Goal: Complete application form: Complete application form

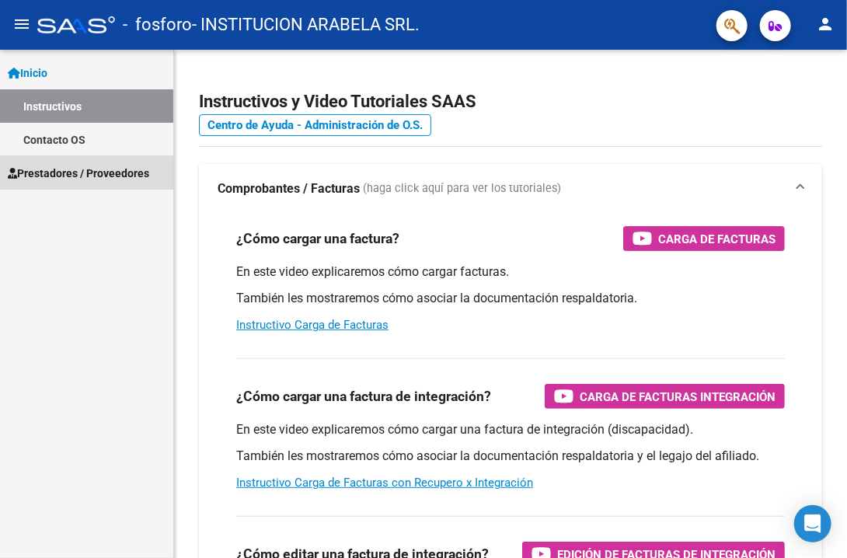
click at [49, 174] on span "Prestadores / Proveedores" at bounding box center [78, 173] width 141 height 17
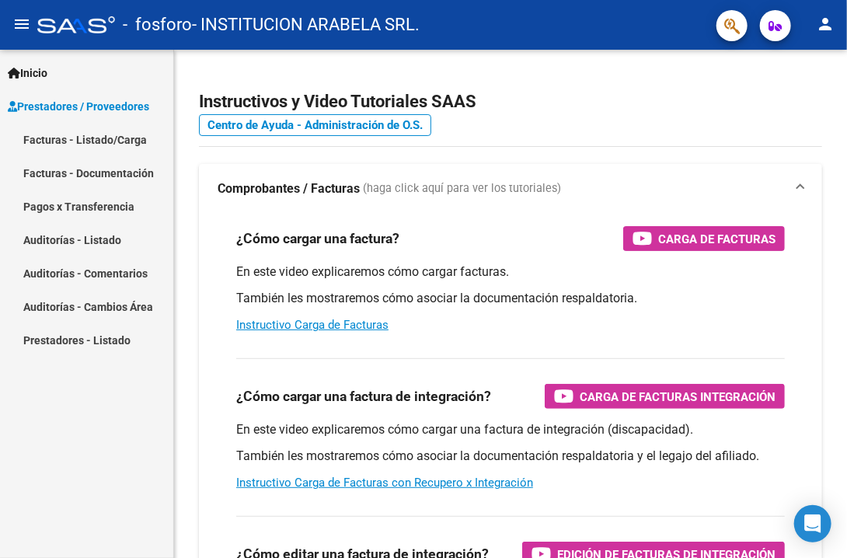
click at [67, 141] on link "Facturas - Listado/Carga" at bounding box center [86, 139] width 173 height 33
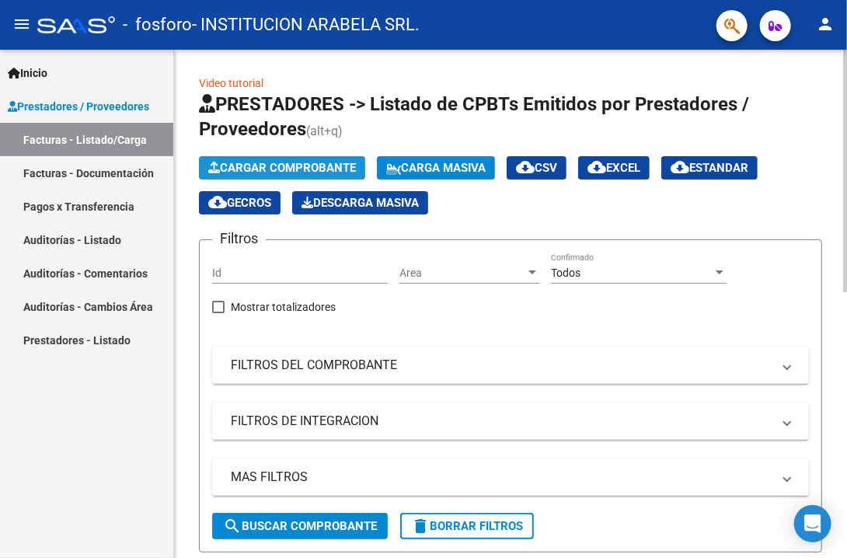
click at [310, 162] on span "Cargar Comprobante" at bounding box center [282, 168] width 148 height 14
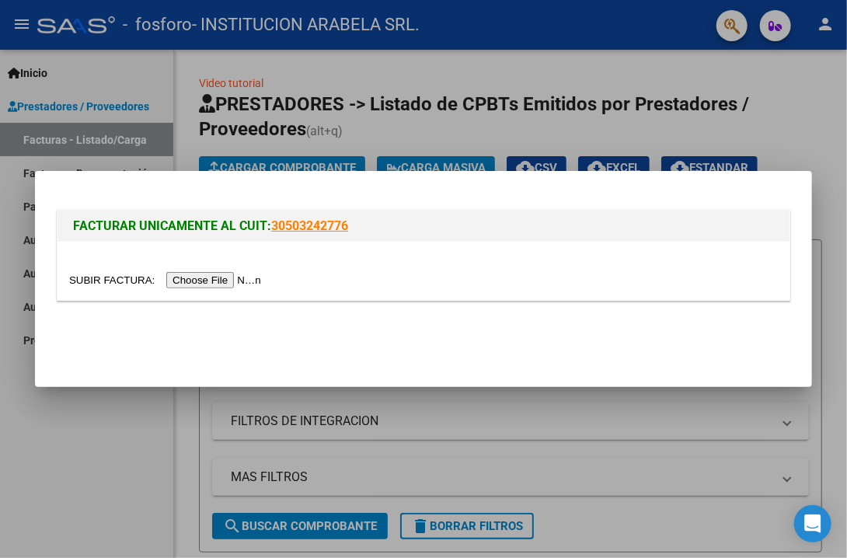
click at [218, 281] on input "file" at bounding box center [167, 280] width 197 height 16
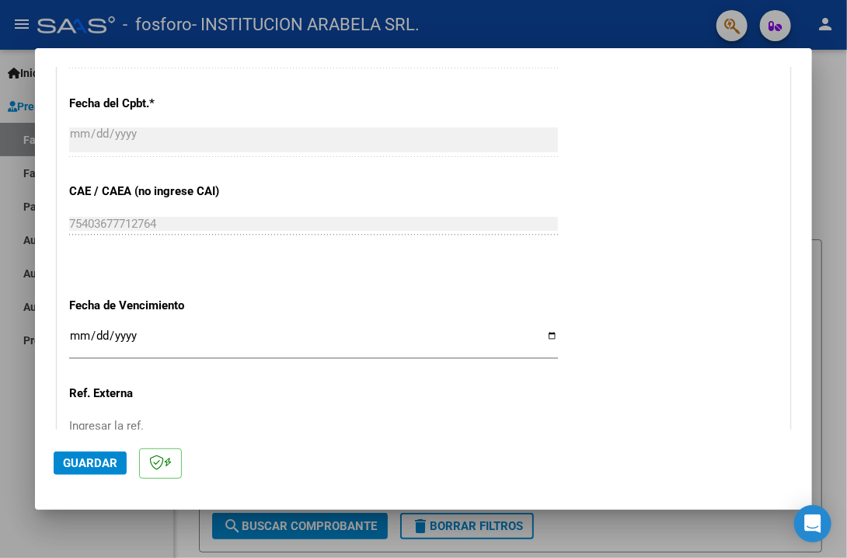
scroll to position [1029, 0]
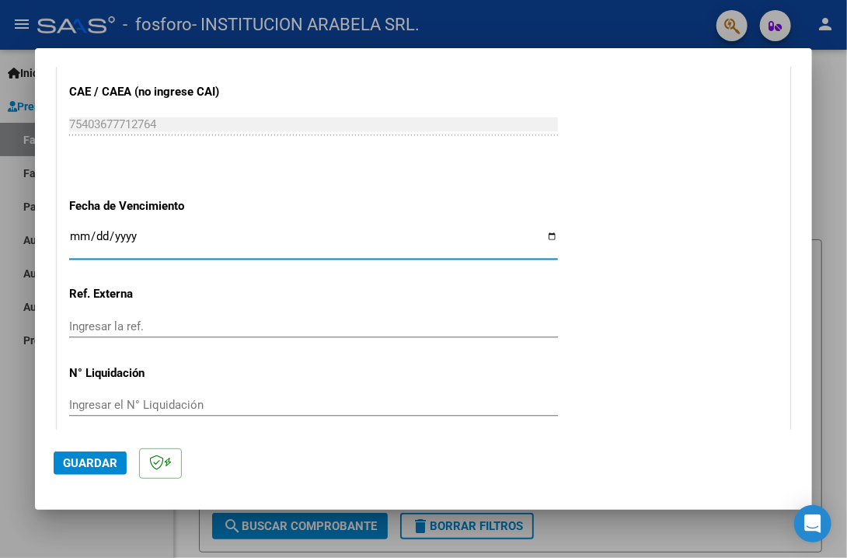
click at [543, 234] on input "Ingresar la fecha" at bounding box center [313, 242] width 489 height 25
type input "[DATE]"
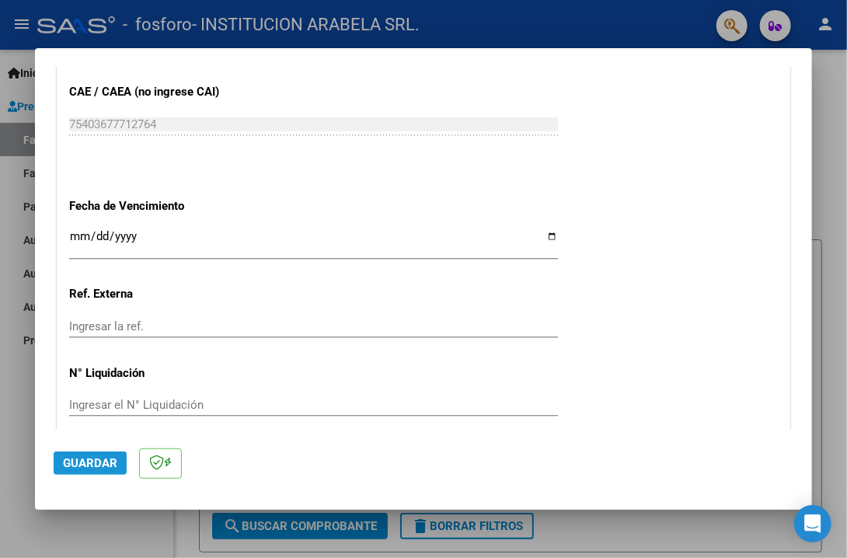
click at [89, 470] on span "Guardar" at bounding box center [90, 463] width 54 height 14
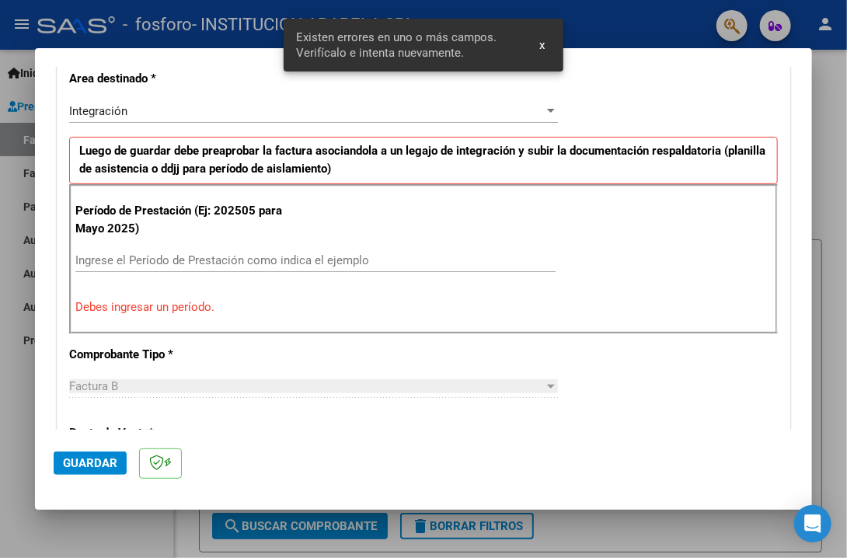
scroll to position [358, 0]
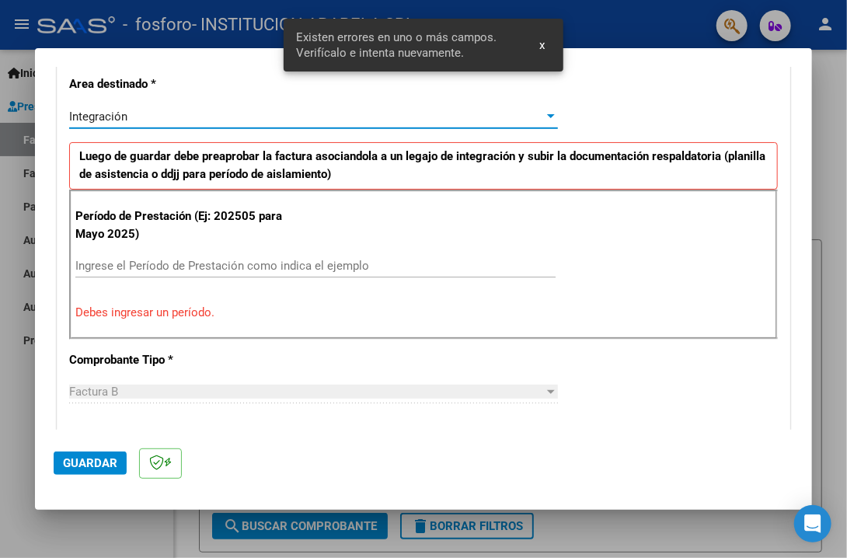
click at [127, 116] on div "Integración" at bounding box center [306, 117] width 475 height 14
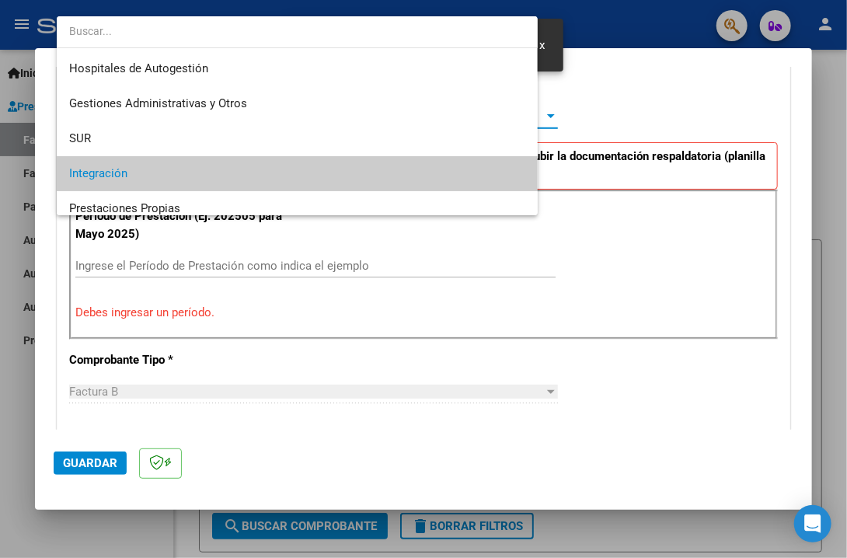
scroll to position [58, 0]
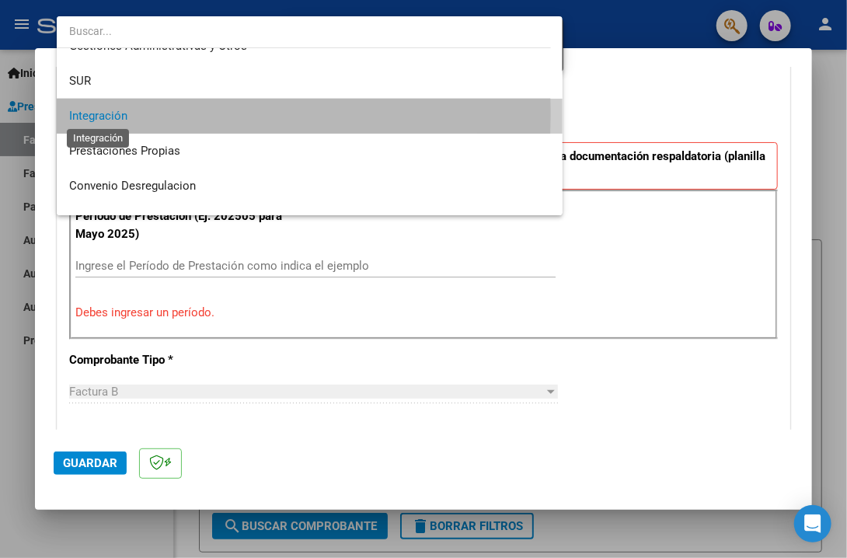
click at [119, 113] on span "Integración" at bounding box center [98, 116] width 58 height 14
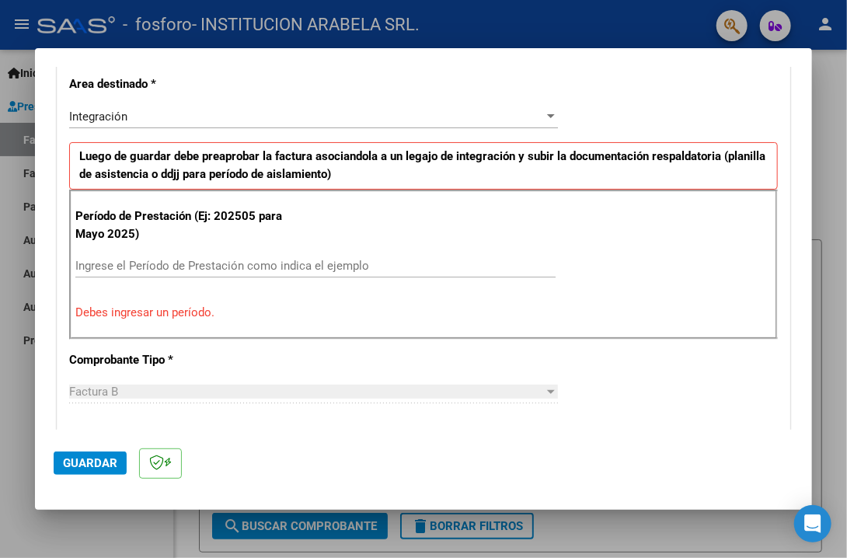
click at [159, 256] on div "Ingrese el Período de Prestación como indica el ejemplo" at bounding box center [315, 265] width 480 height 23
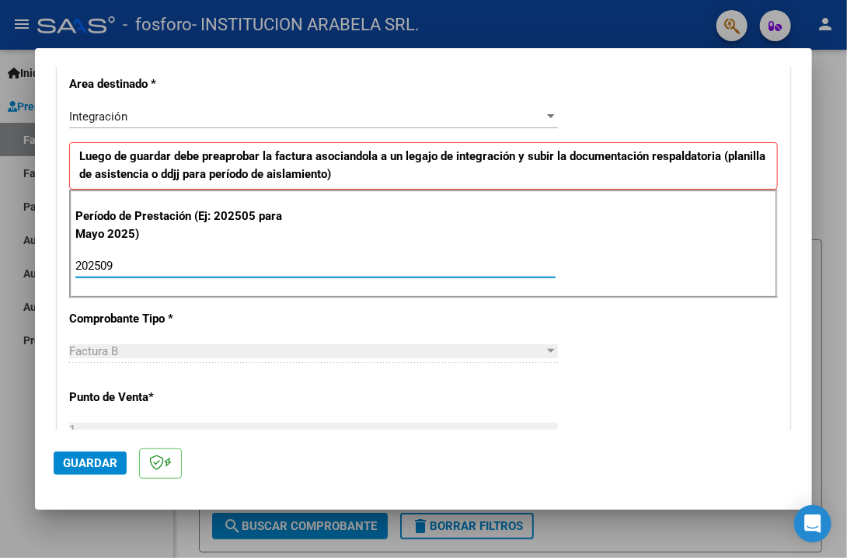
type input "202509"
click at [86, 466] on span "Guardar" at bounding box center [90, 463] width 54 height 14
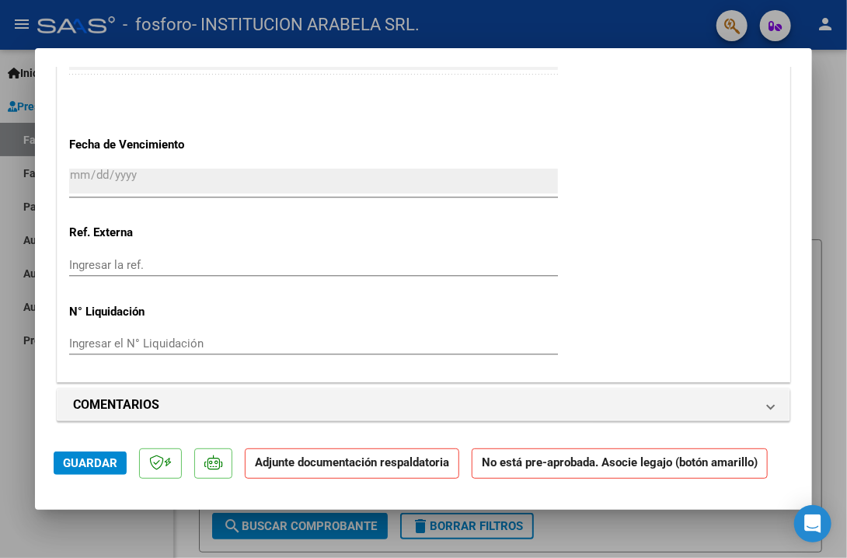
scroll to position [1266, 0]
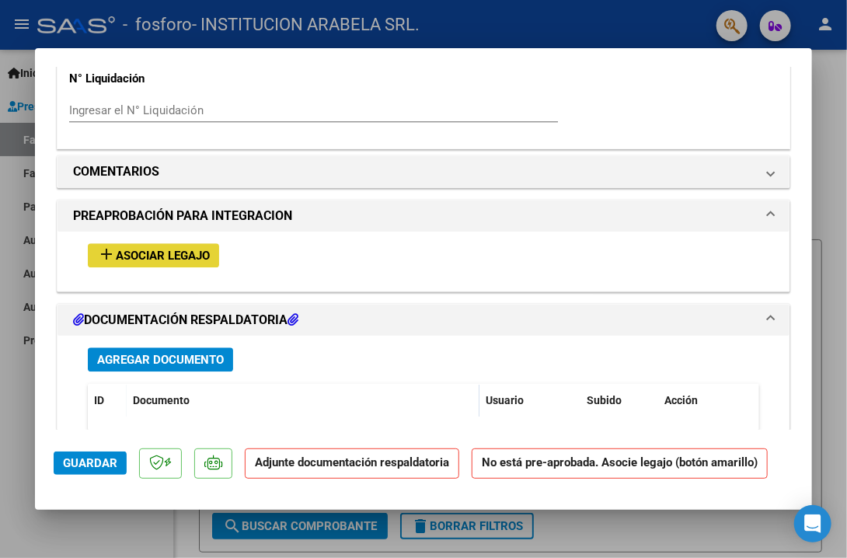
click at [205, 256] on span "Asociar Legajo" at bounding box center [163, 256] width 94 height 14
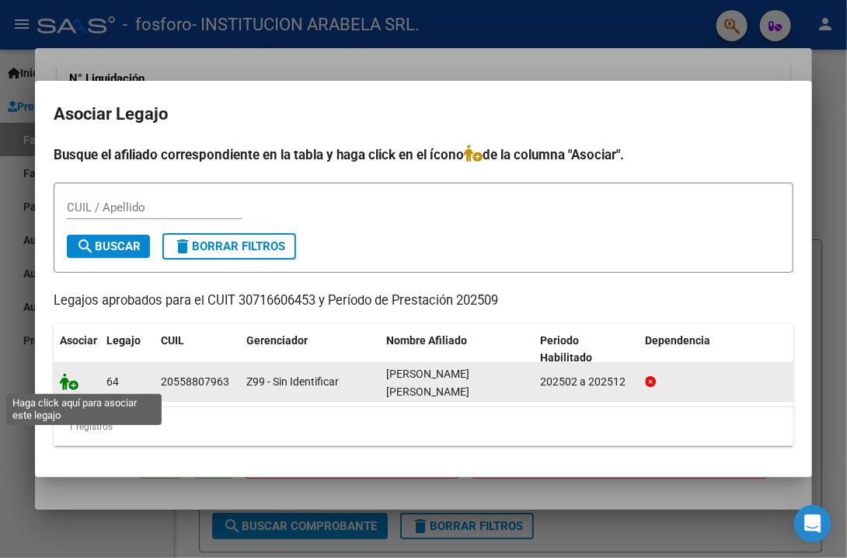
click at [62, 382] on icon at bounding box center [69, 381] width 19 height 17
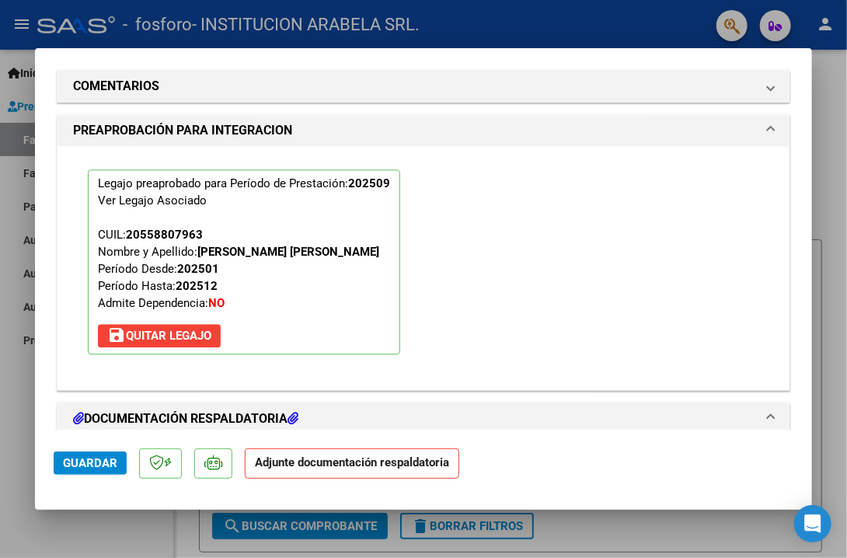
scroll to position [1461, 0]
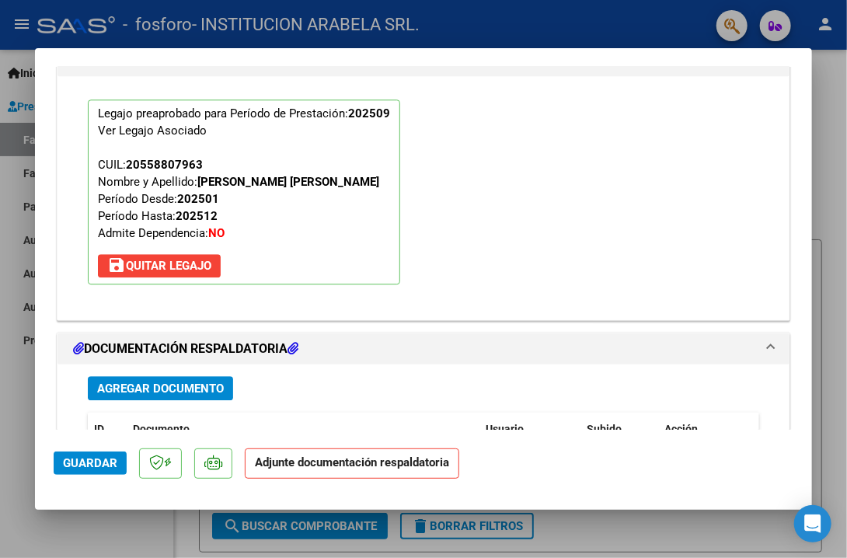
click at [322, 467] on strong "Adjunte documentación respaldatoria" at bounding box center [352, 463] width 194 height 14
click at [149, 388] on span "Agregar Documento" at bounding box center [160, 389] width 127 height 14
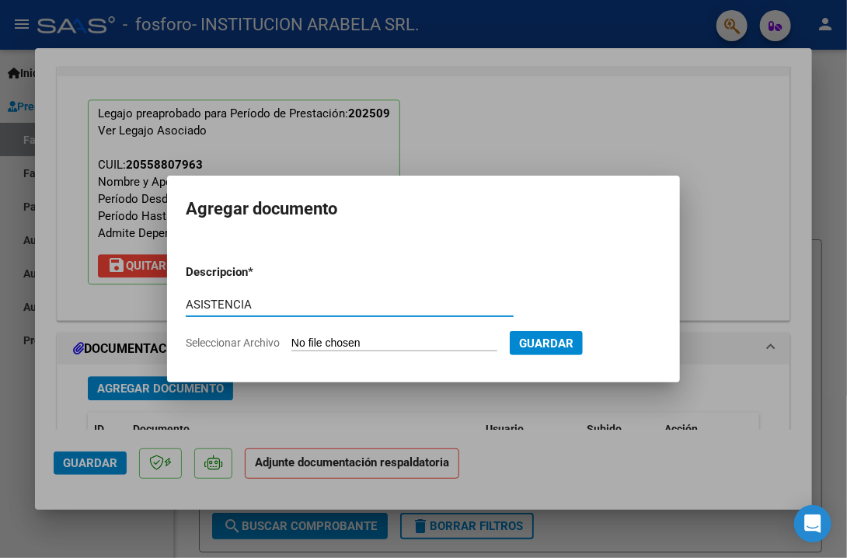
type input "ASISTENCIA"
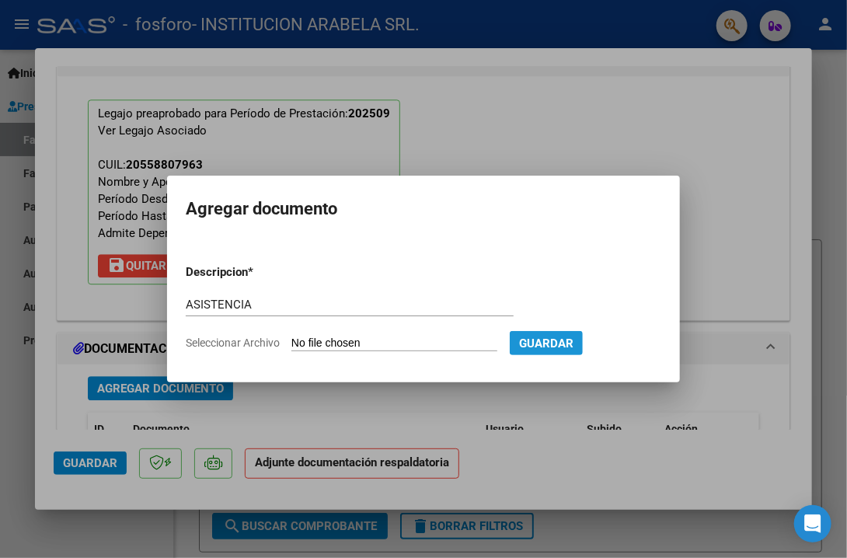
click at [574, 338] on span "Guardar" at bounding box center [546, 344] width 54 height 14
click at [574, 339] on span "Guardar" at bounding box center [546, 344] width 54 height 14
click at [574, 346] on span "Guardar" at bounding box center [546, 344] width 54 height 14
click at [401, 340] on input "Seleccionar Archivo" at bounding box center [395, 344] width 206 height 15
type input "C:\fakepath\[PERSON_NAME].pdf"
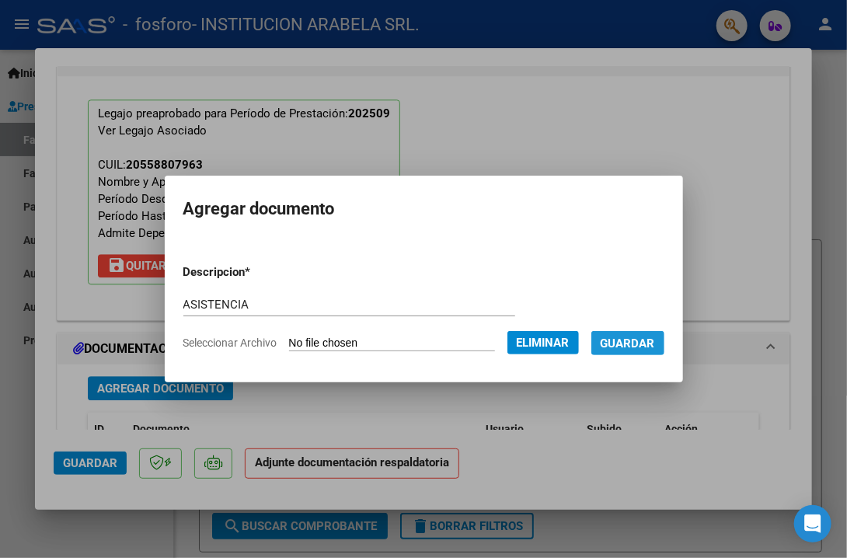
click at [650, 350] on button "Guardar" at bounding box center [628, 343] width 73 height 24
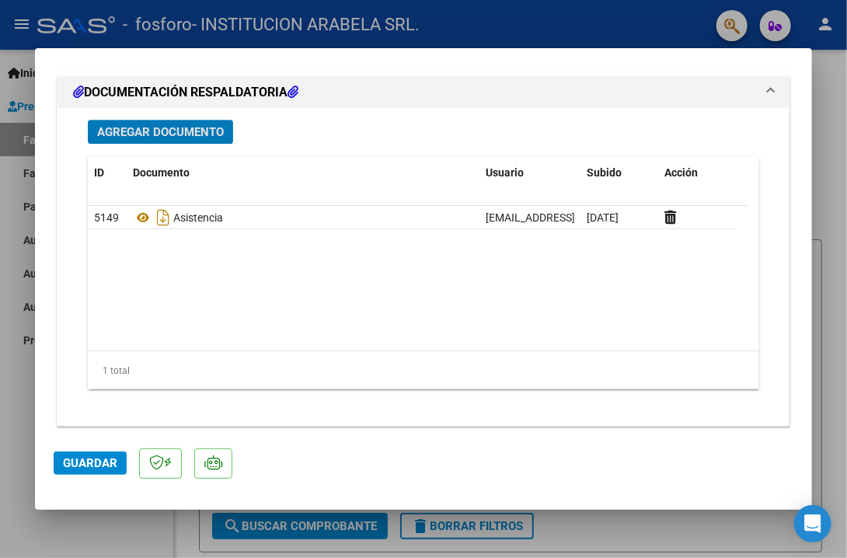
scroll to position [1723, 0]
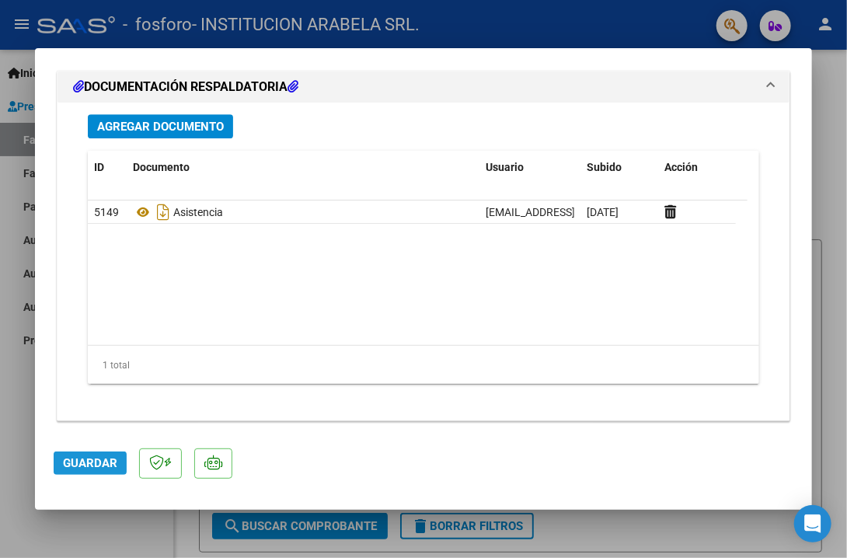
click at [90, 463] on span "Guardar" at bounding box center [90, 463] width 54 height 14
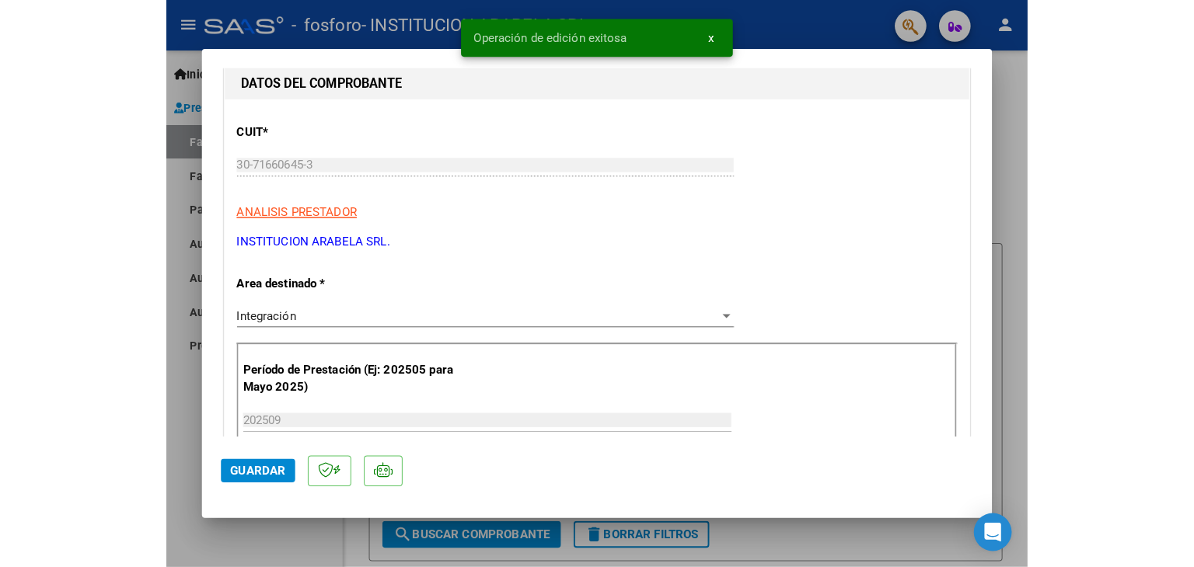
scroll to position [0, 0]
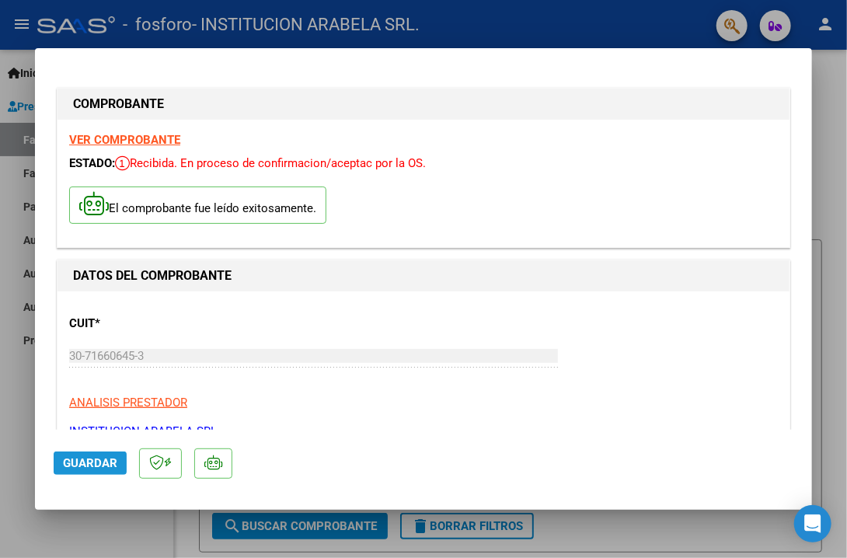
click at [86, 466] on span "Guardar" at bounding box center [90, 463] width 54 height 14
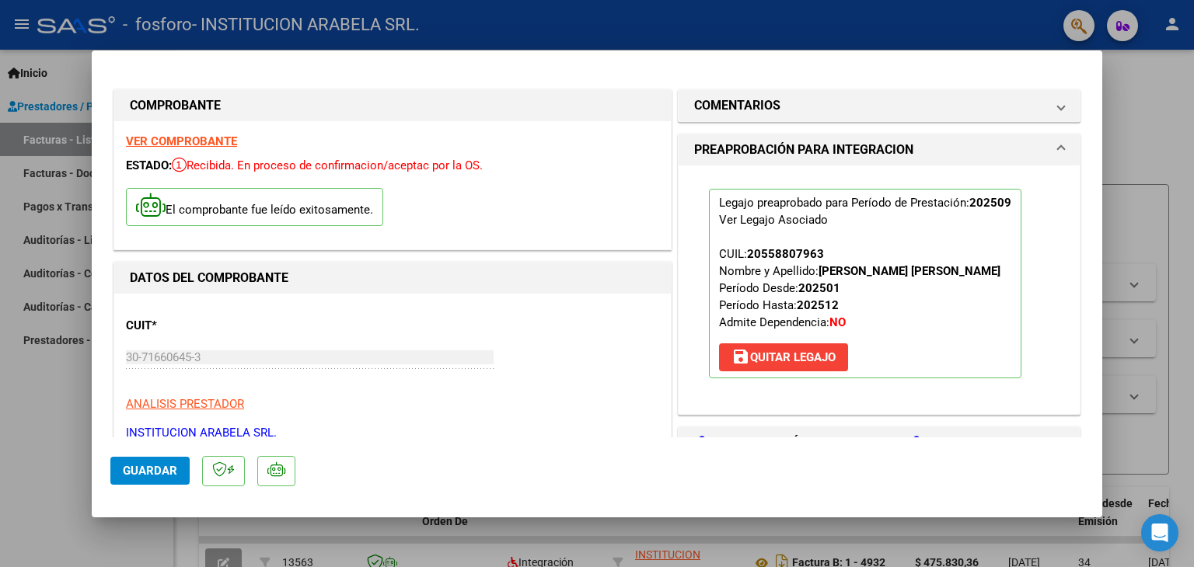
click at [847, 104] on div at bounding box center [597, 283] width 1194 height 567
type input "$ 0,00"
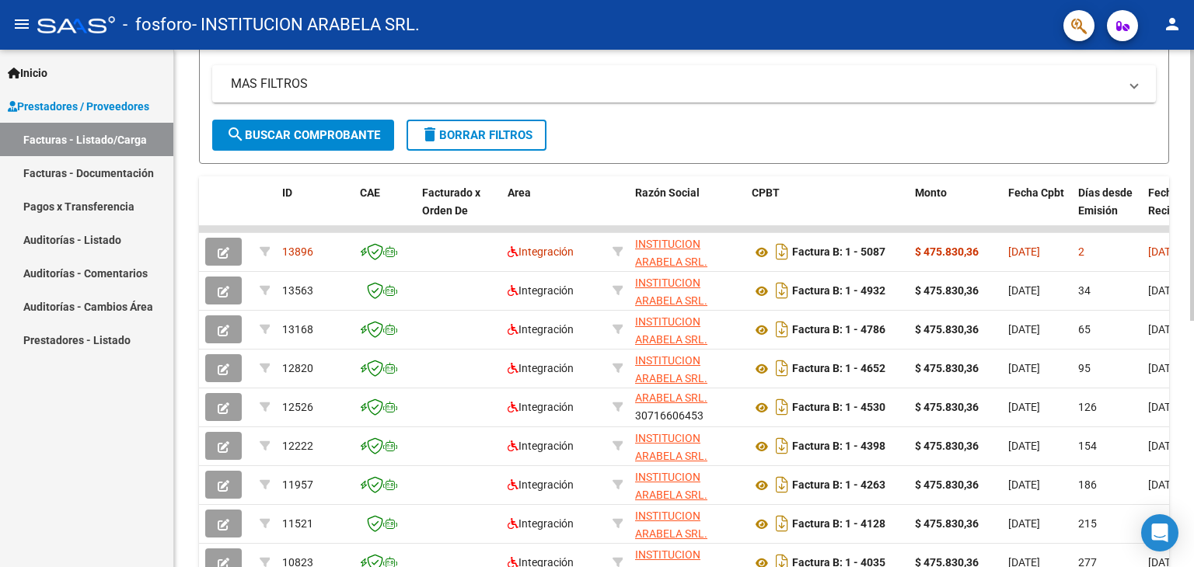
scroll to position [470, 0]
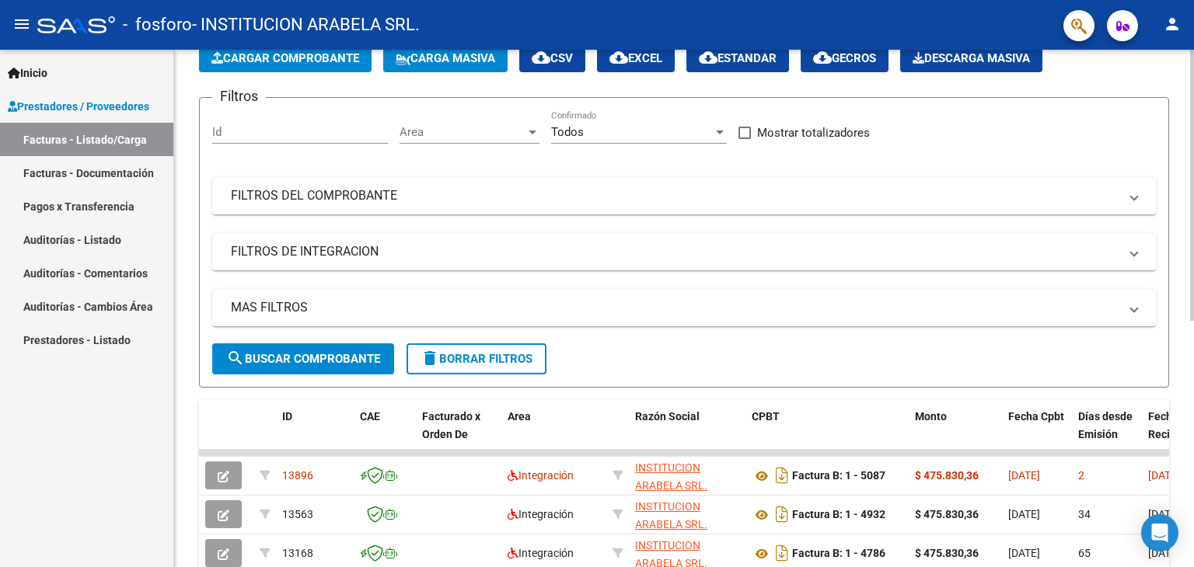
click at [847, 136] on div "Video tutorial PRESTADORES -> Listado de CPBTs Emitidos por Prestadores / Prove…" at bounding box center [686, 451] width 1024 height 977
